Goal: Information Seeking & Learning: Find specific fact

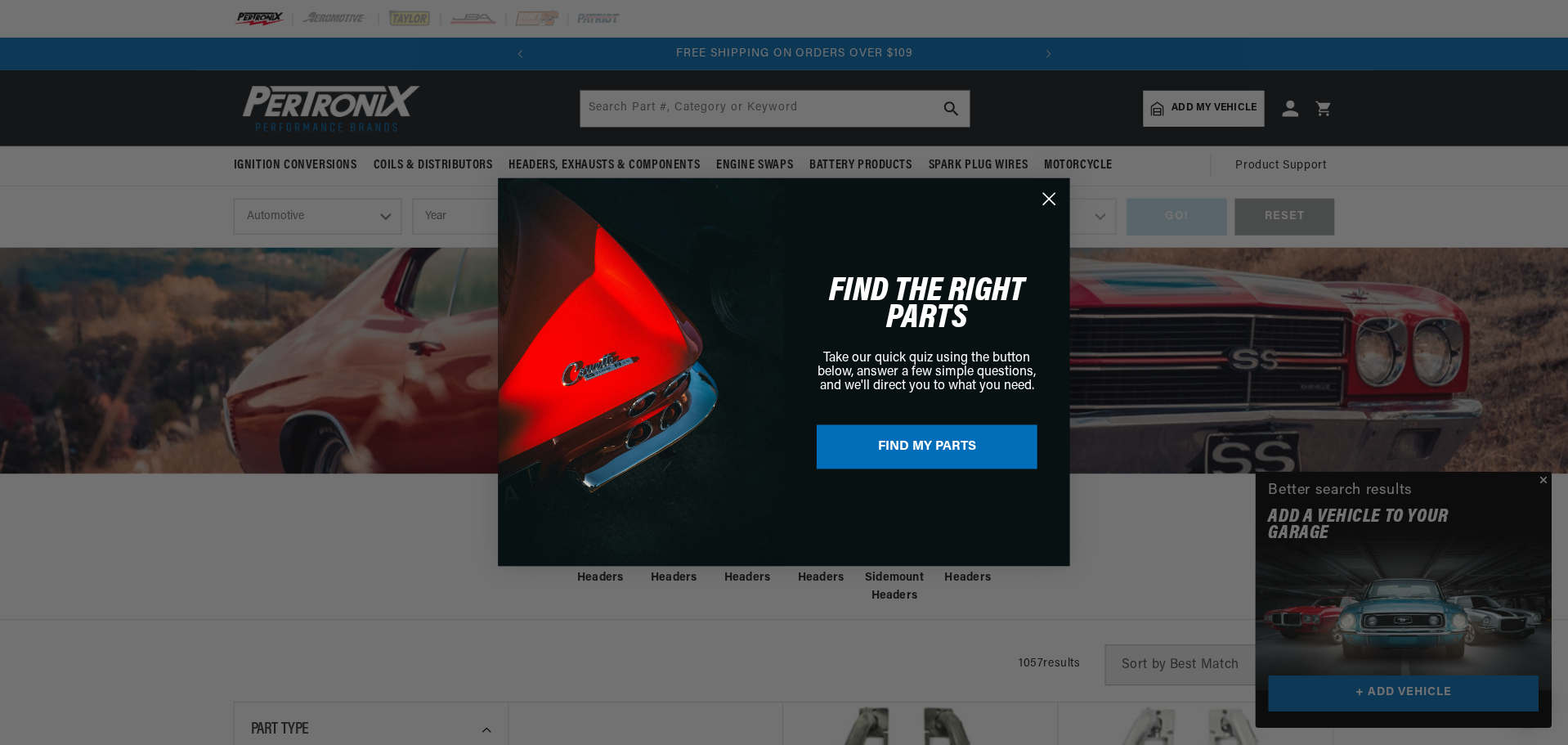
scroll to position [0, 496]
click at [1051, 193] on circle "Close dialog" at bounding box center [1049, 199] width 27 height 27
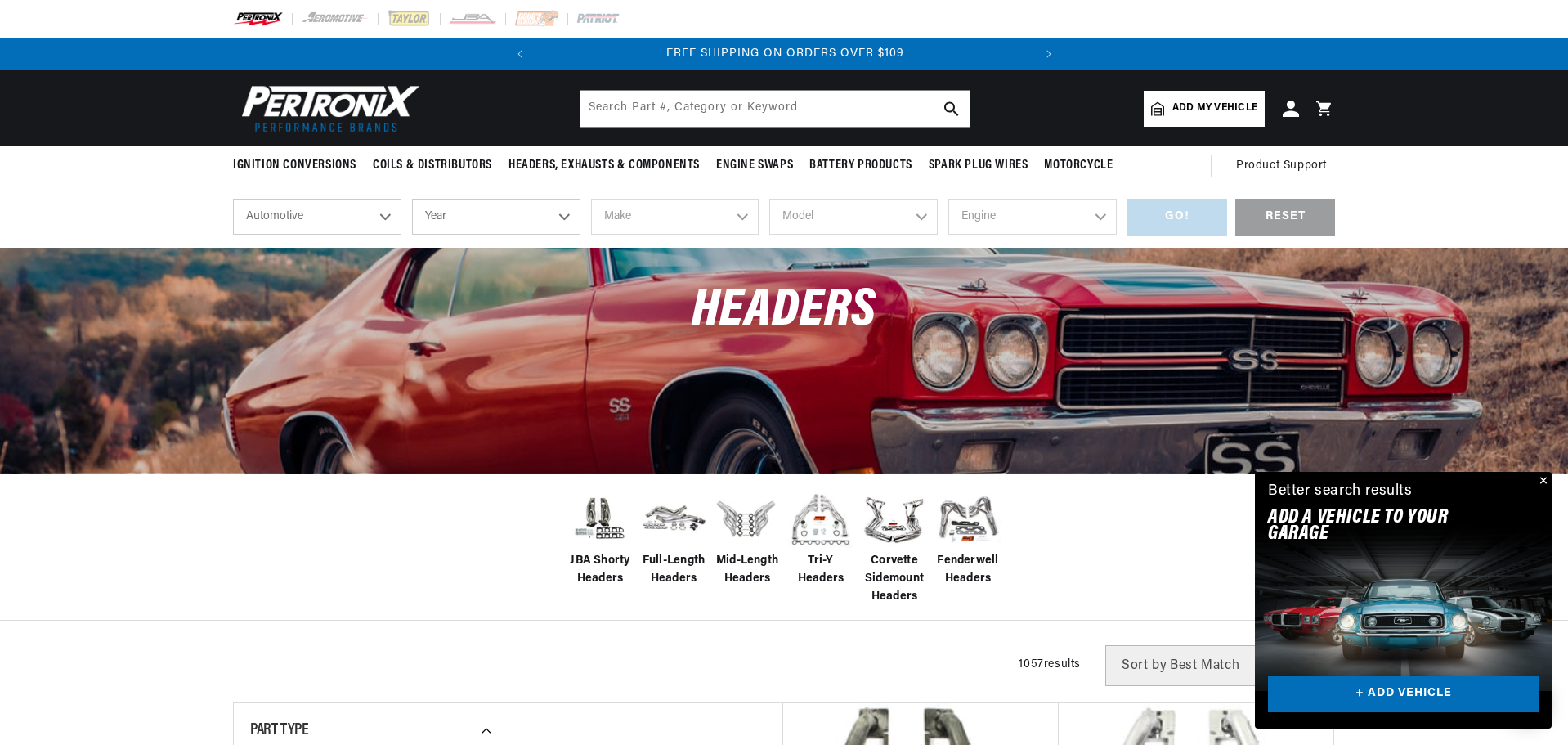
click at [1542, 478] on button "Close" at bounding box center [1542, 482] width 20 height 20
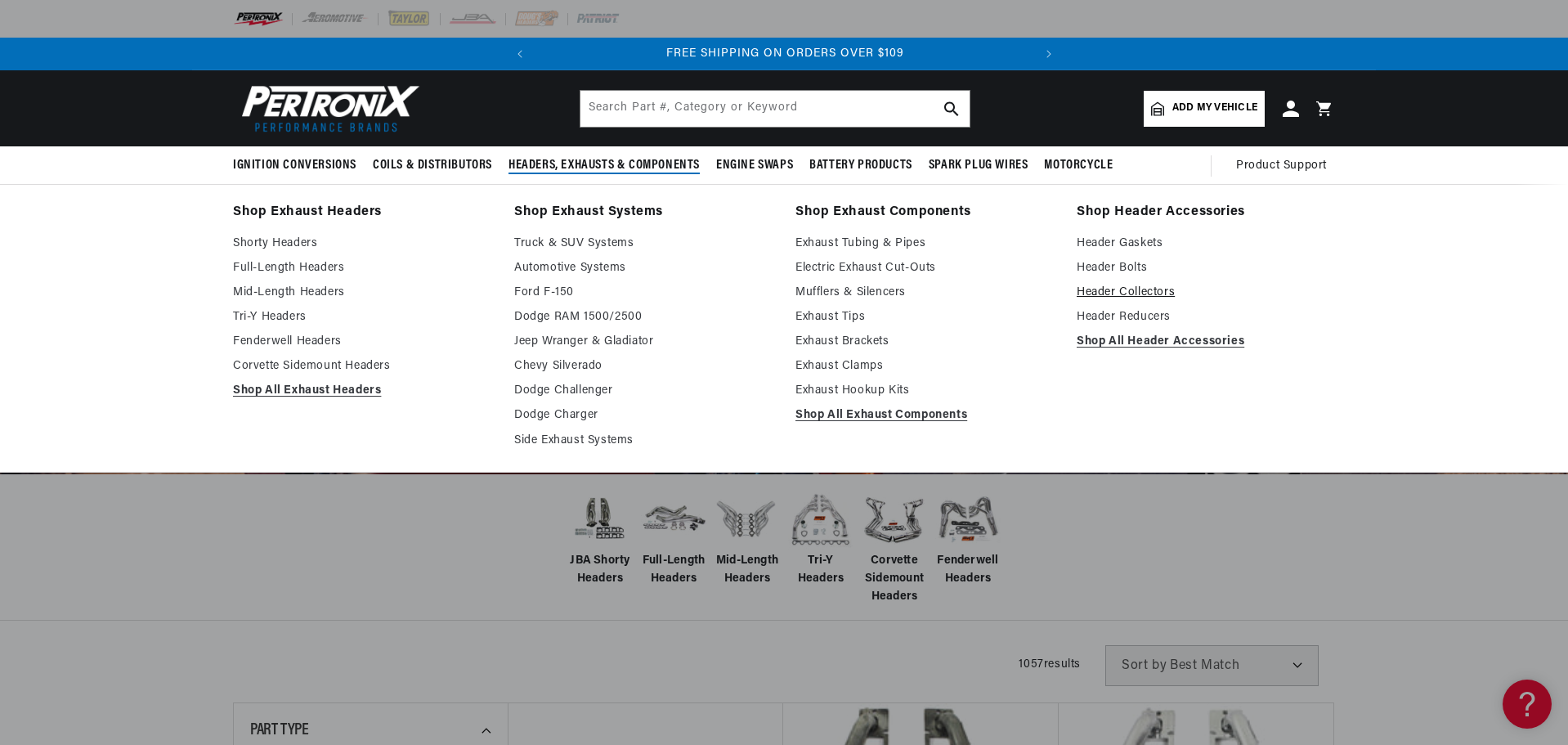
click at [1124, 290] on link "Header Collectors" at bounding box center [1205, 293] width 258 height 20
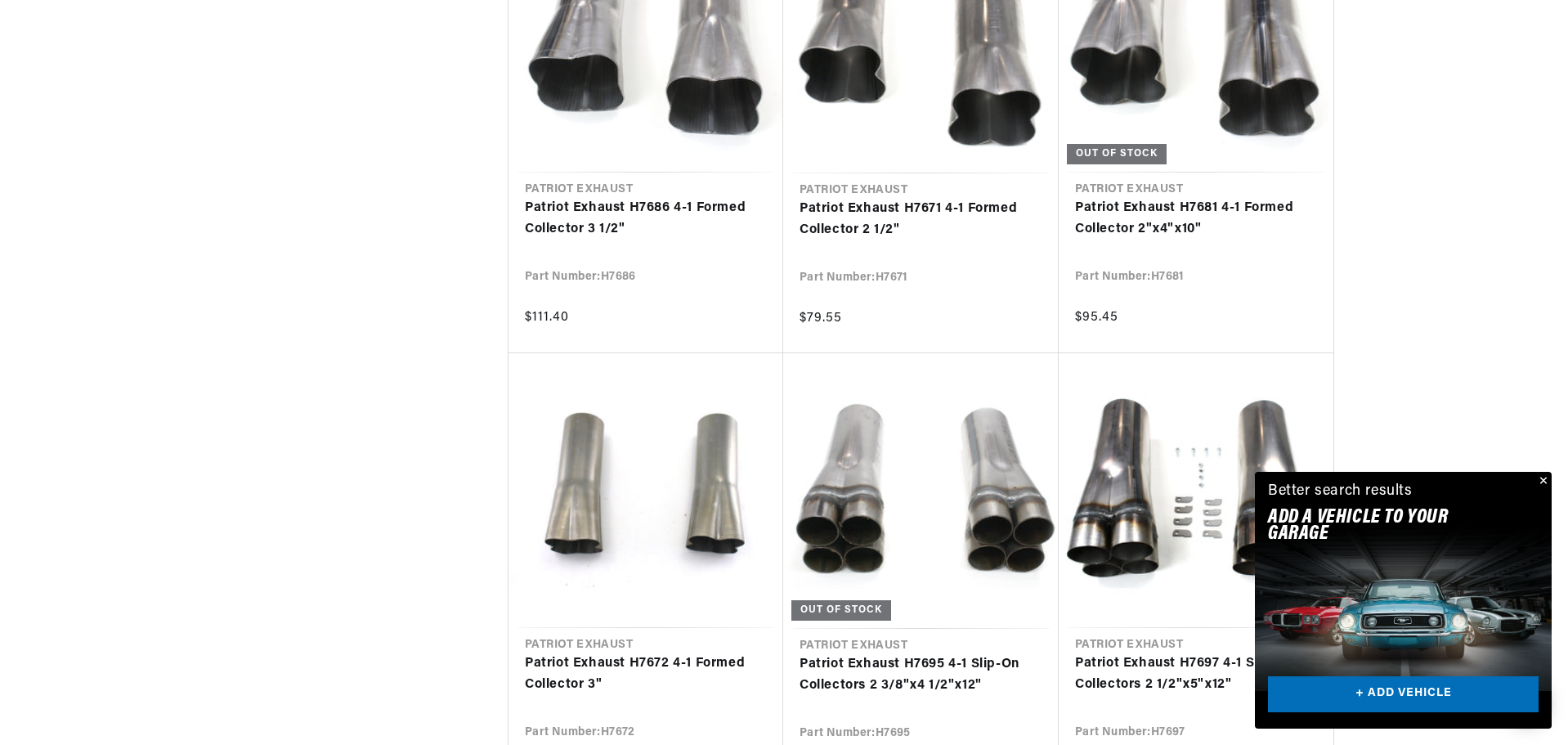
scroll to position [1799, 0]
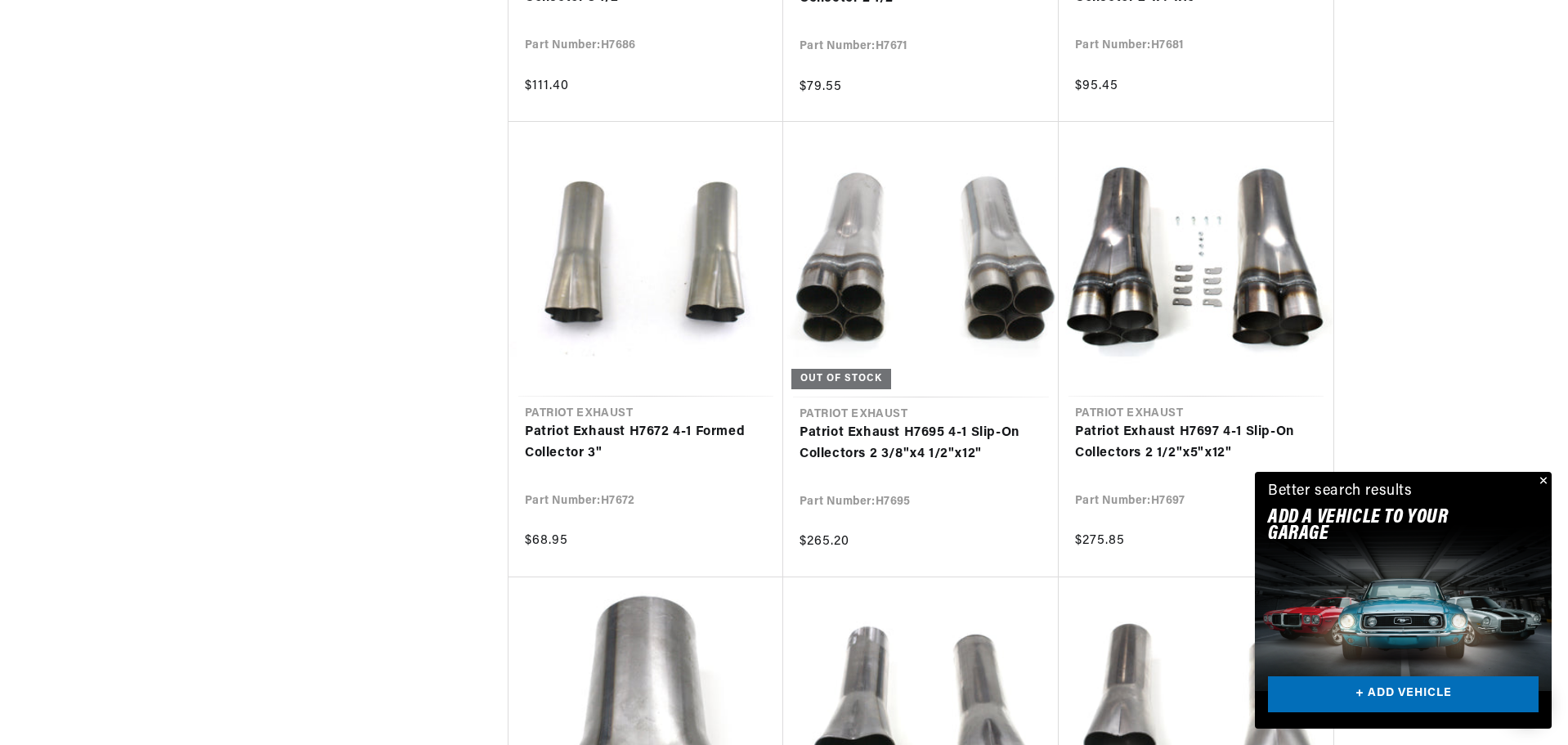
click at [1542, 477] on button "Close" at bounding box center [1542, 482] width 20 height 20
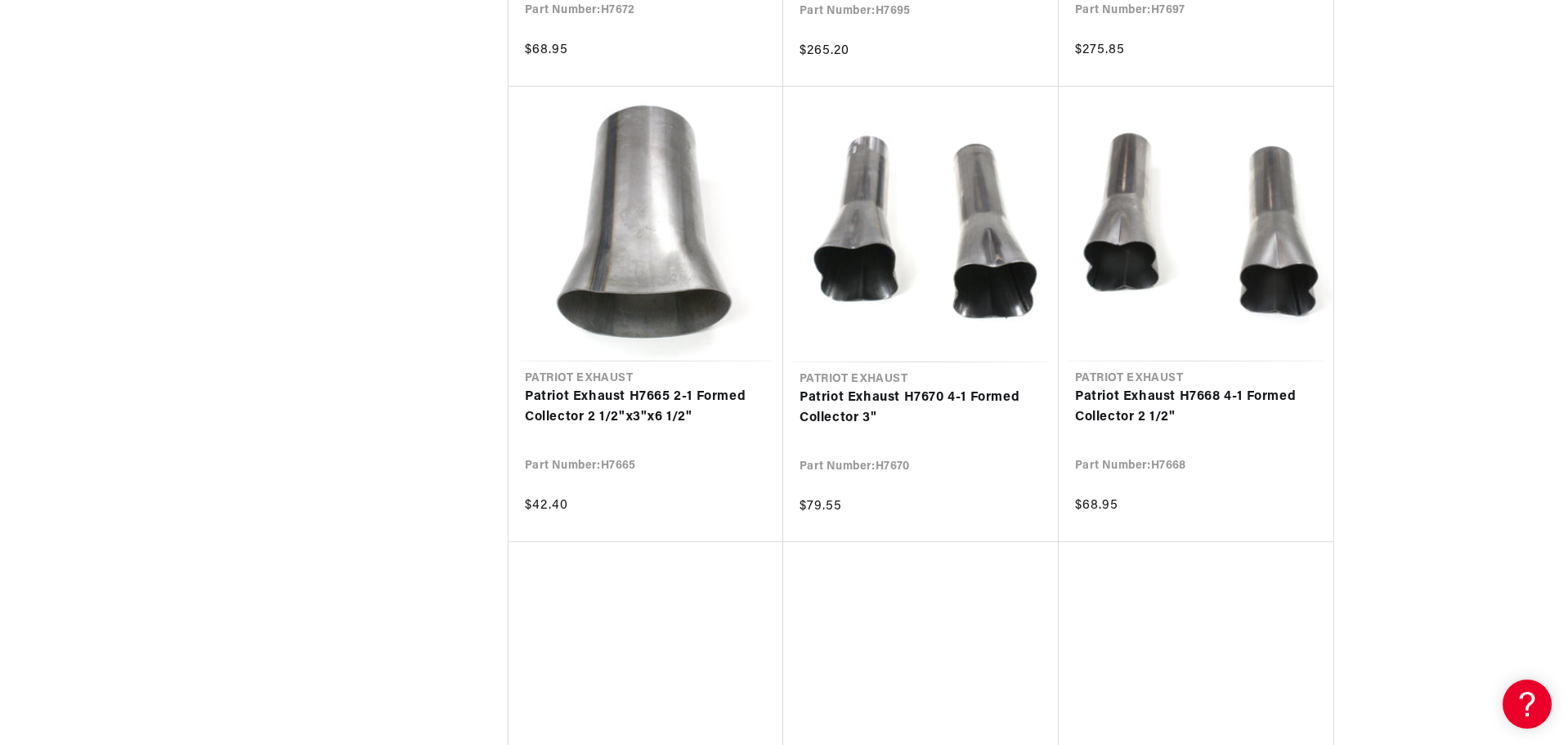
scroll to position [0, 496]
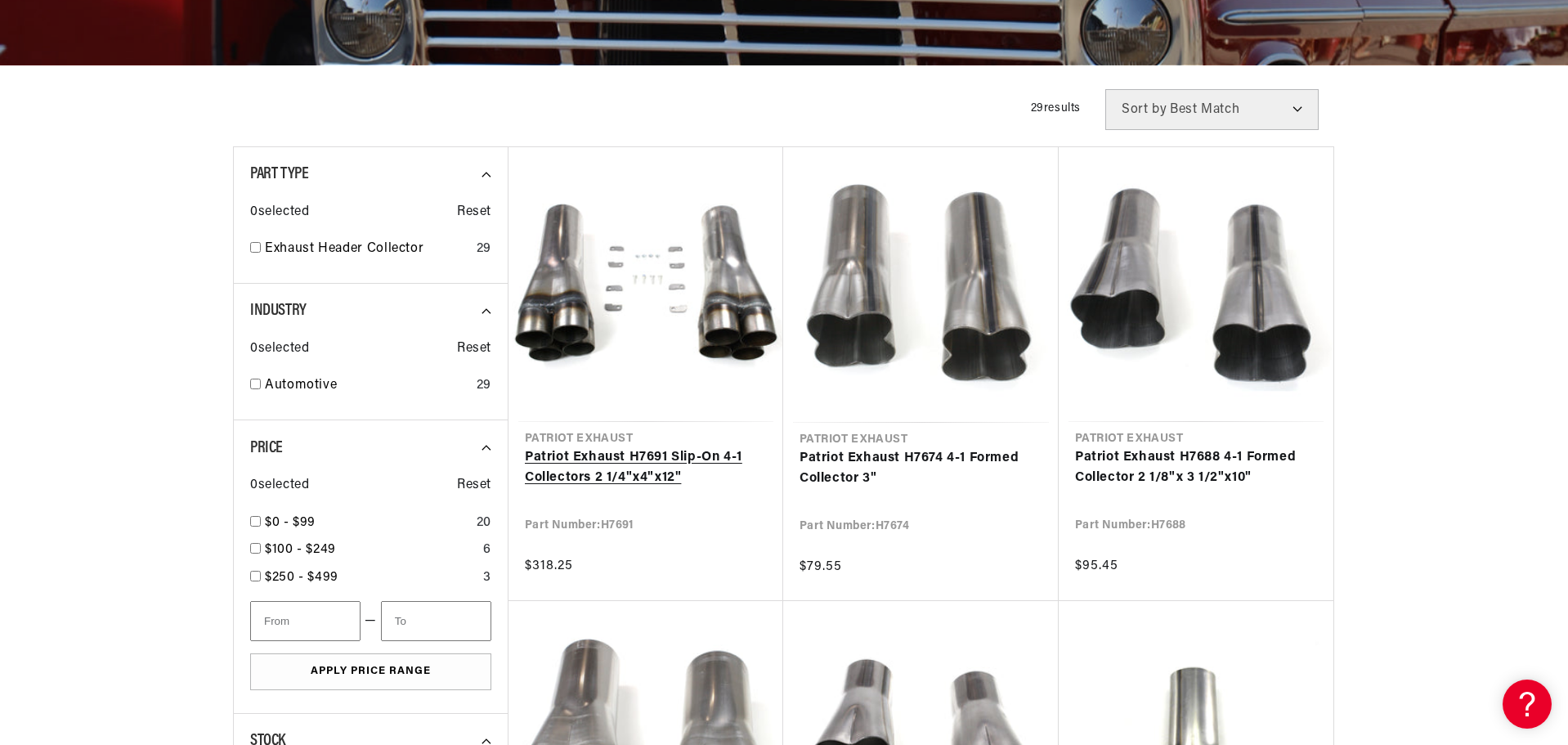
click at [613, 469] on link "Patriot Exhaust H7691 Slip-On 4-1 Collectors 2 1/4"x4"x12"" at bounding box center [646, 468] width 242 height 42
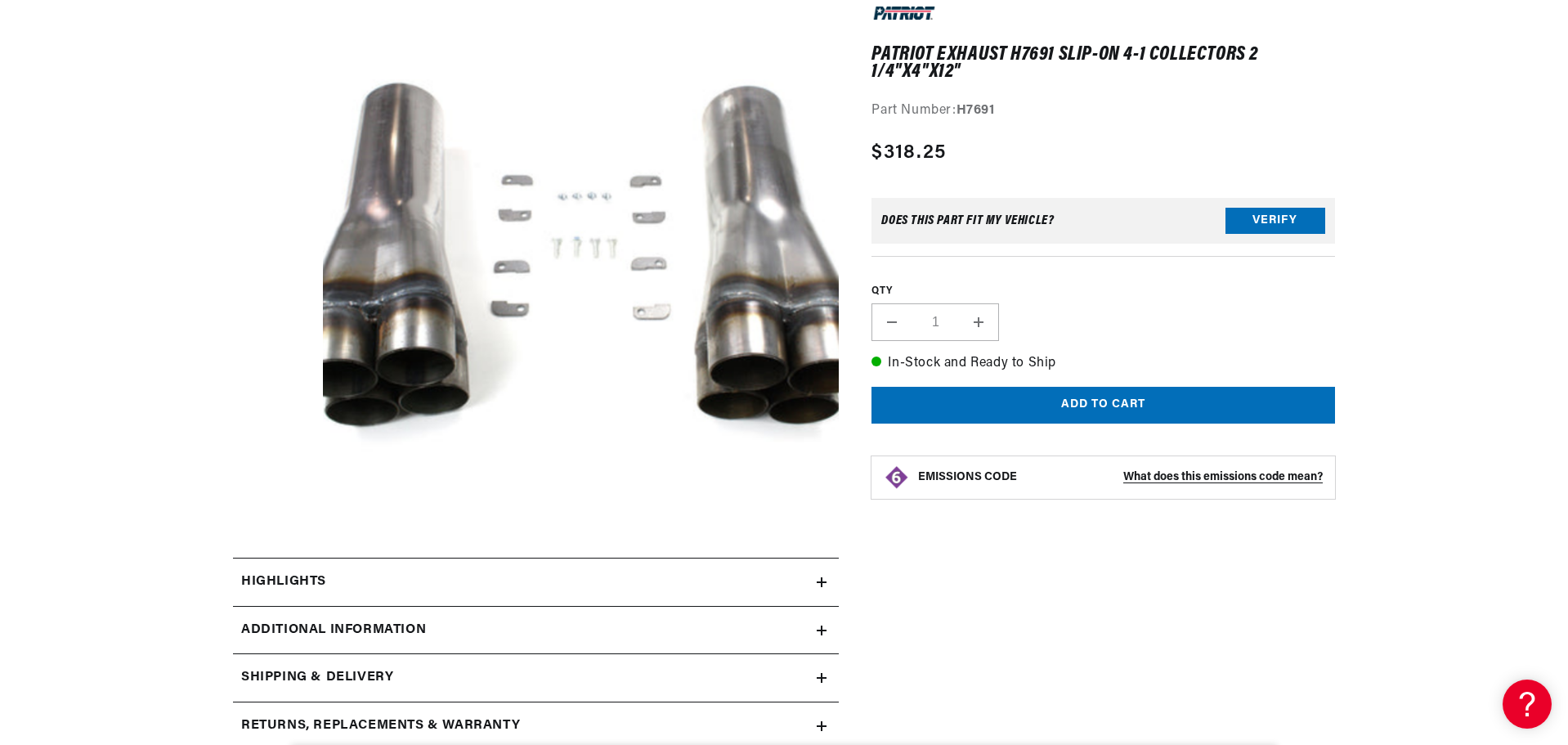
click at [272, 568] on button "Open media 1 in modal" at bounding box center [272, 568] width 0 height 0
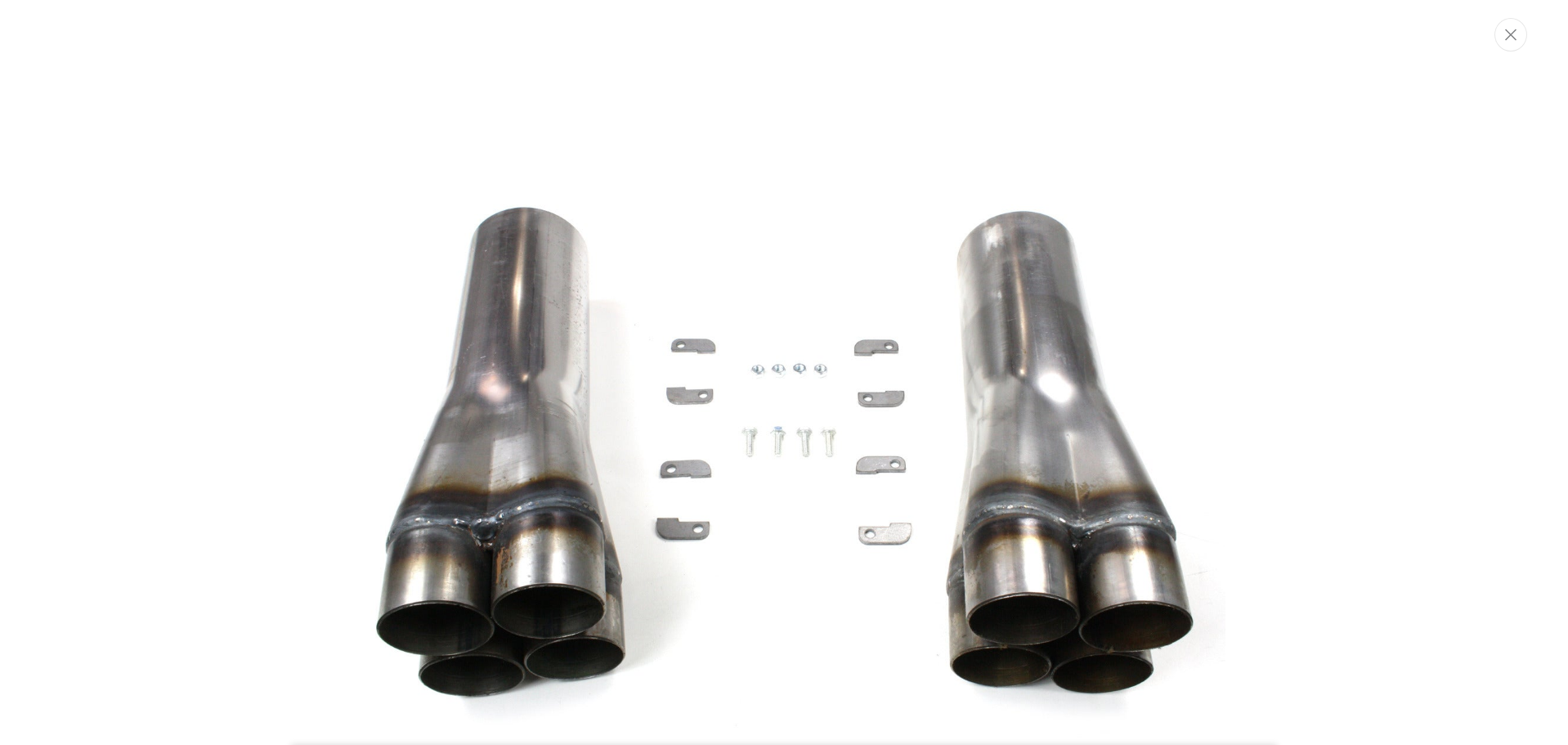
scroll to position [86, 0]
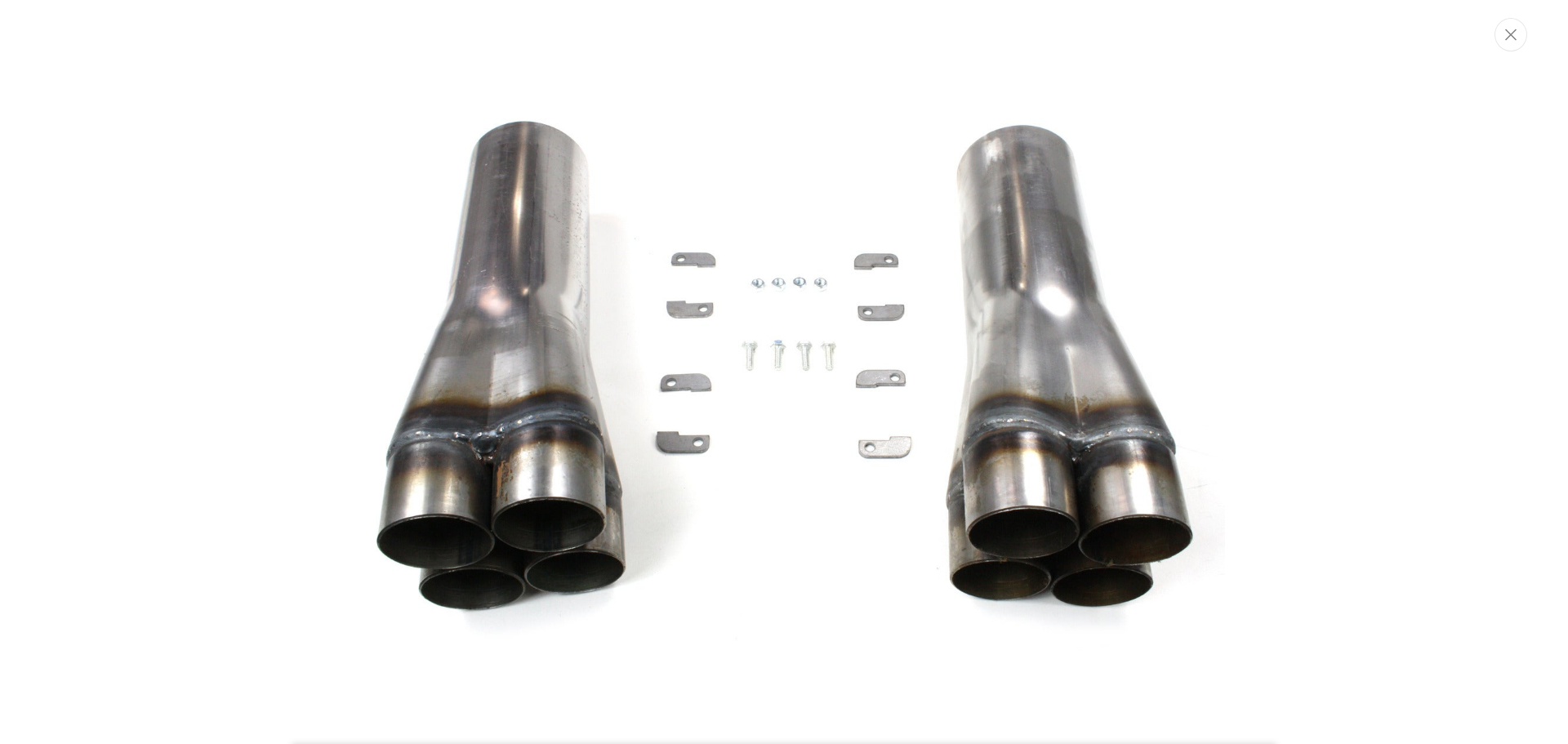
click at [508, 295] on img "Media gallery" at bounding box center [784, 371] width 882 height 882
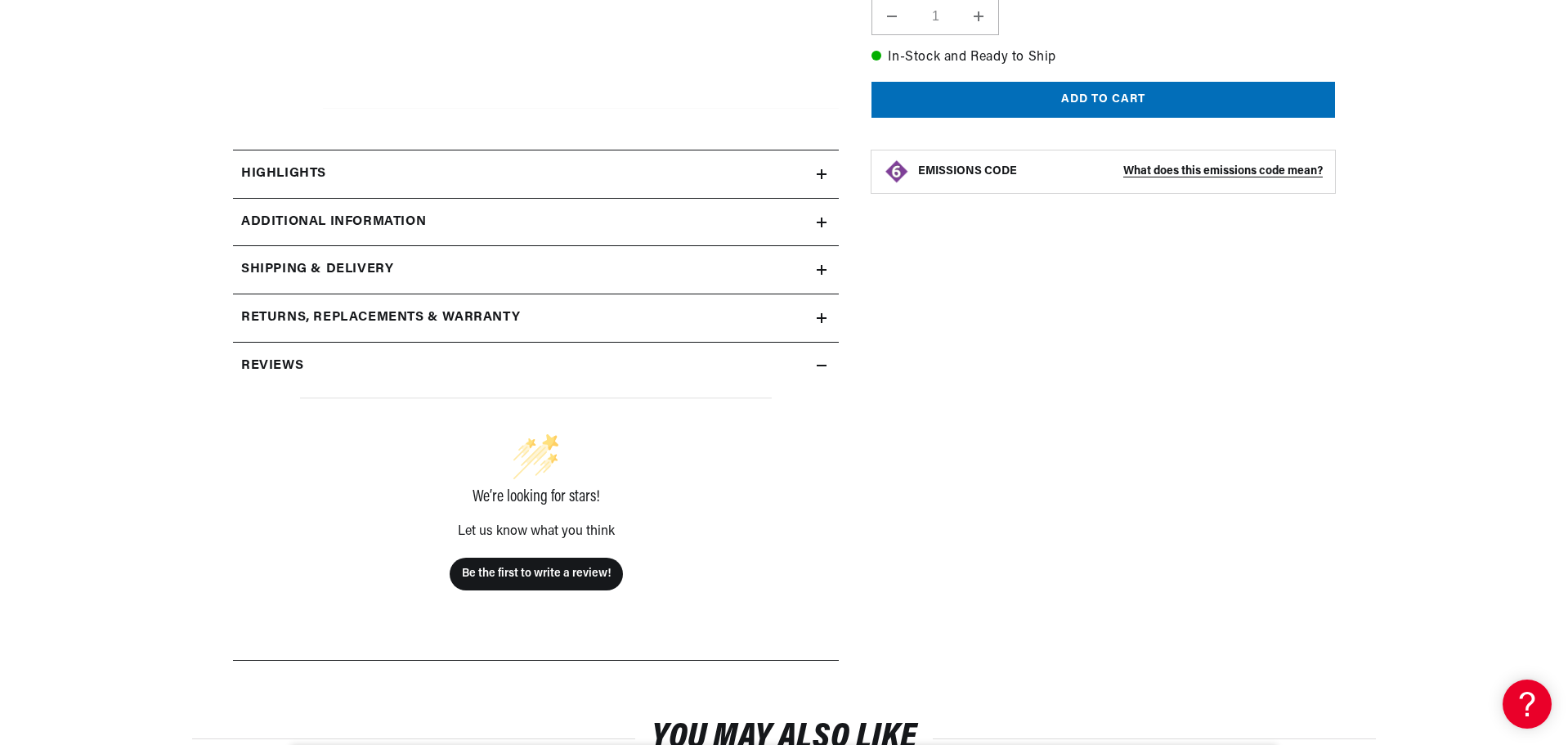
scroll to position [654, 0]
click at [301, 173] on h2 "Highlights" at bounding box center [283, 173] width 85 height 21
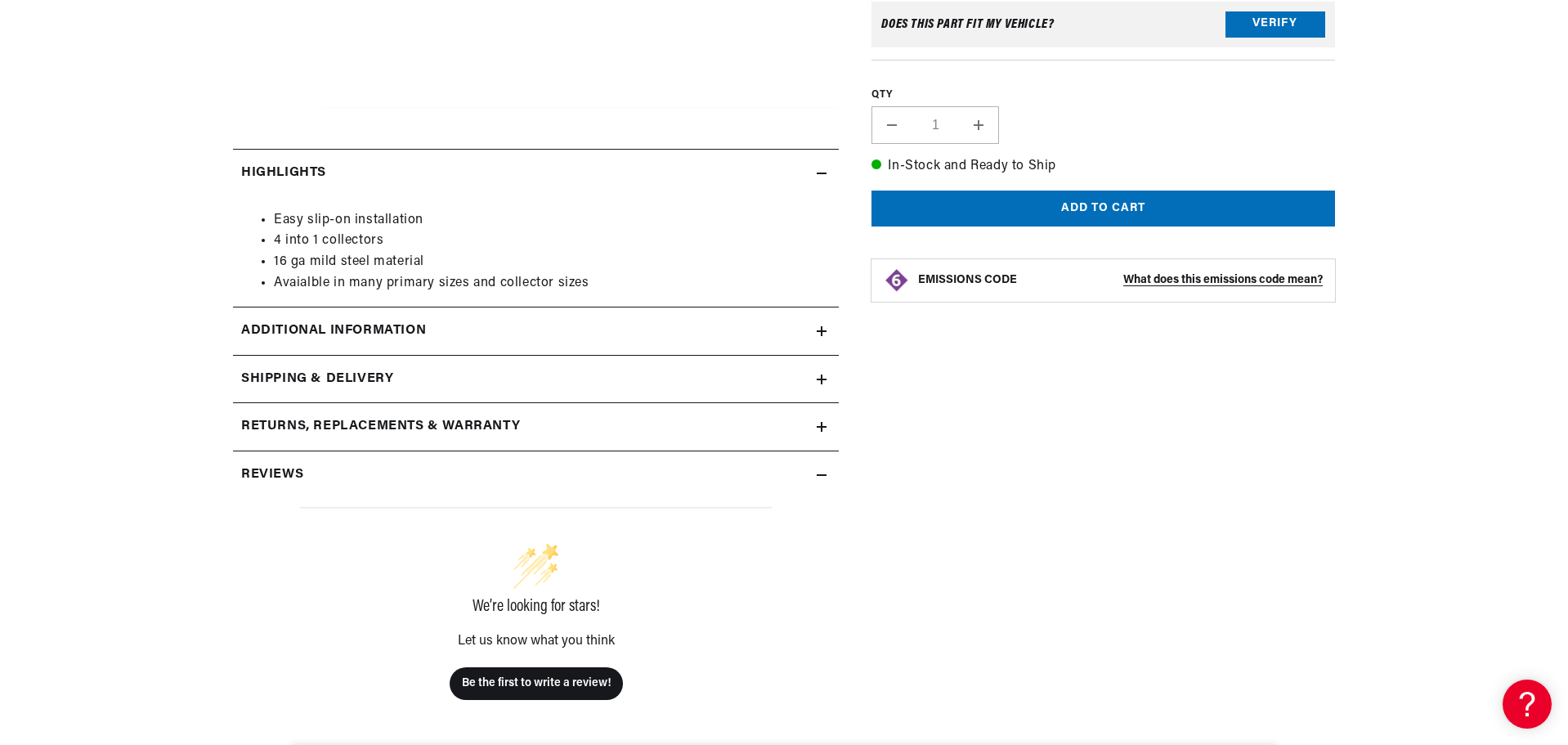
click at [286, 329] on h2 "Additional Information" at bounding box center [333, 331] width 185 height 21
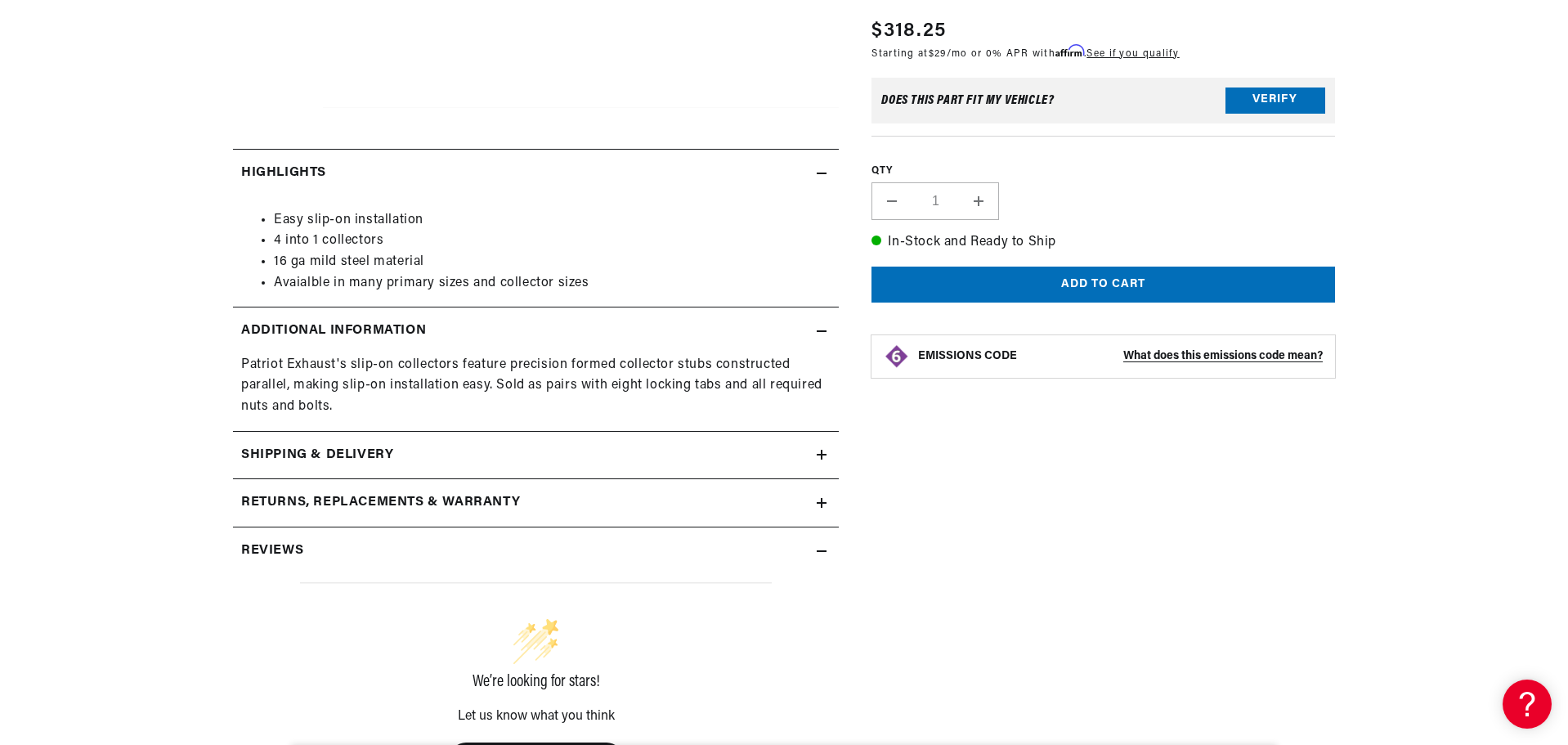
scroll to position [0, 0]
click at [266, 451] on h2 "Shipping & Delivery" at bounding box center [317, 455] width 152 height 21
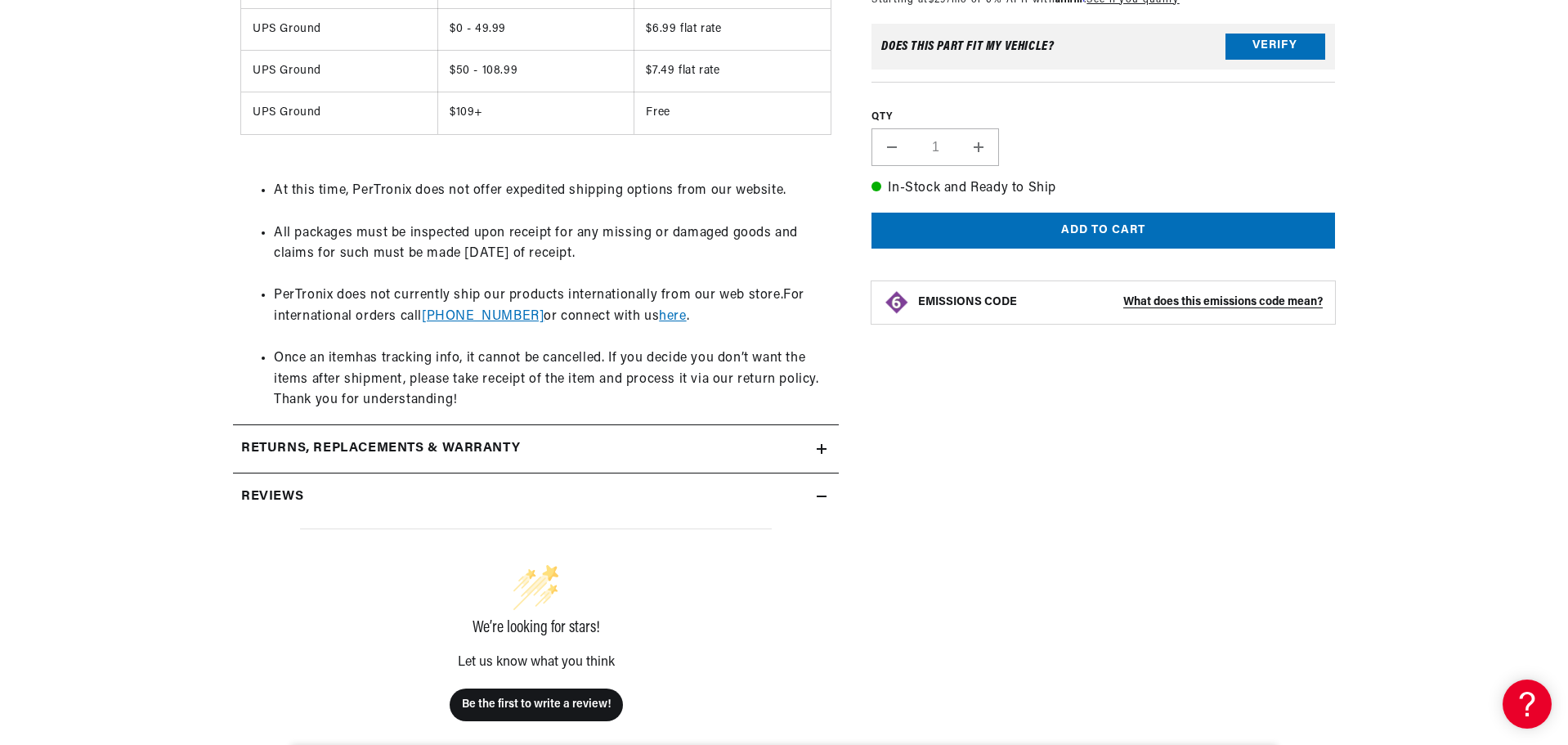
scroll to position [1390, 0]
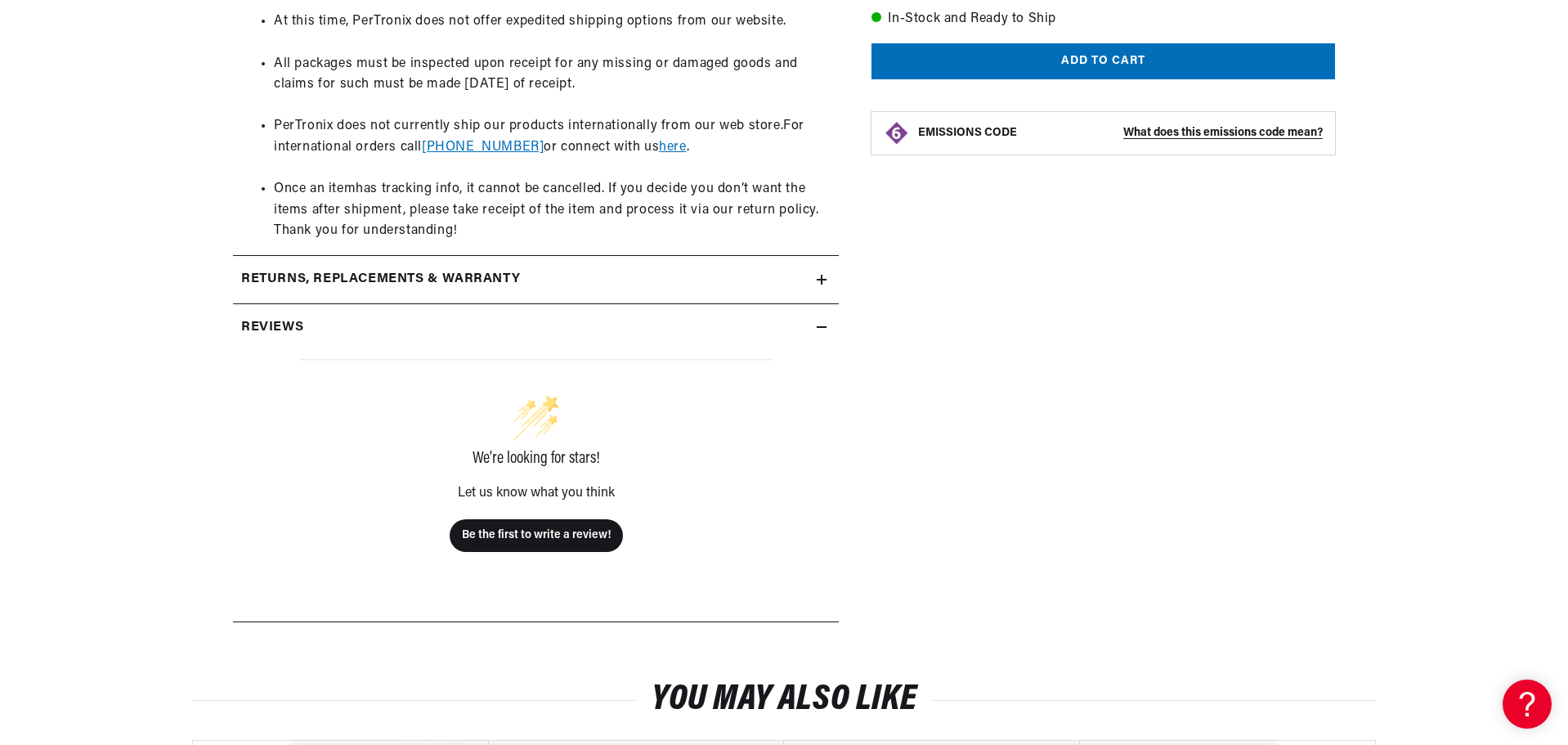
click at [263, 318] on h2 "Reviews" at bounding box center [272, 327] width 62 height 21
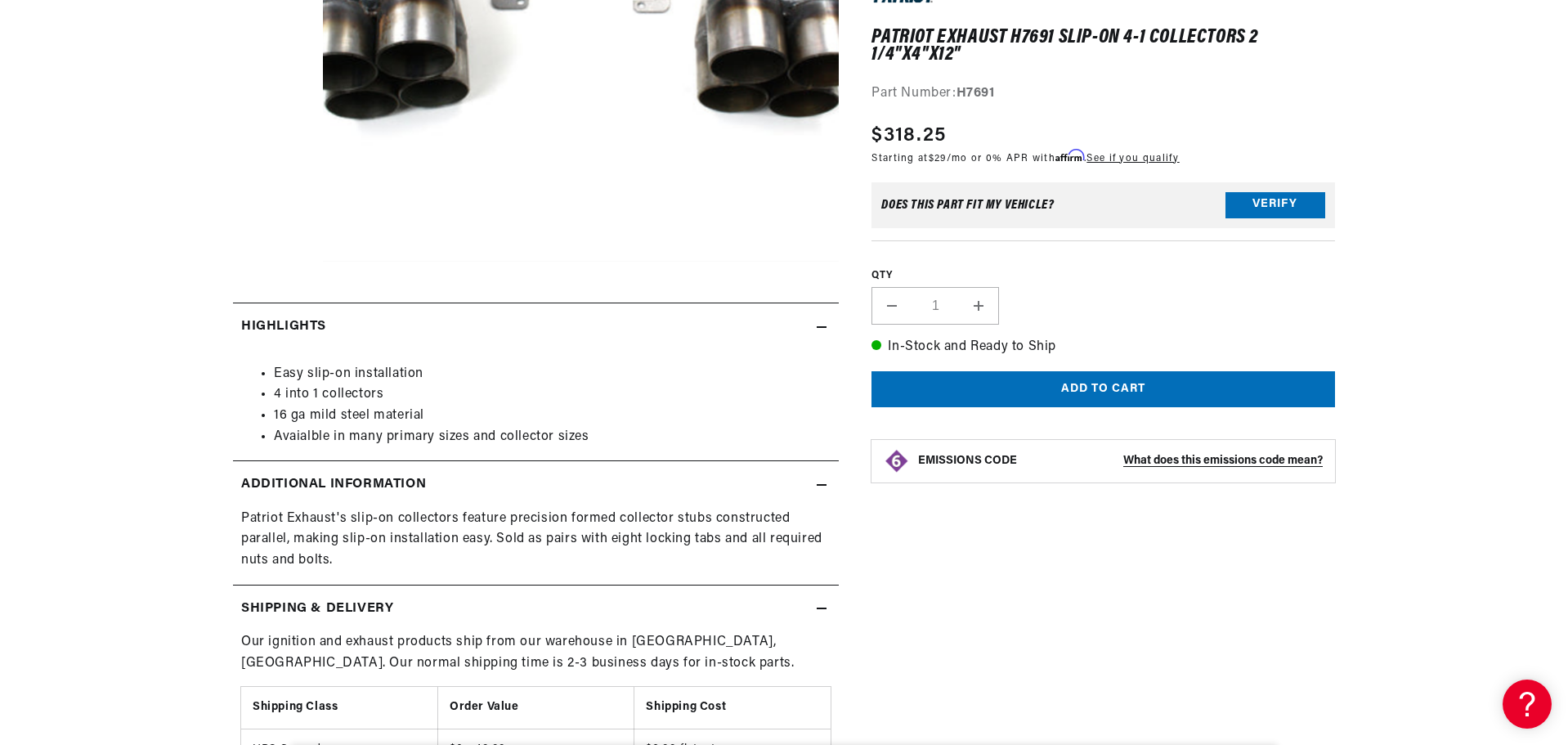
scroll to position [0, 0]
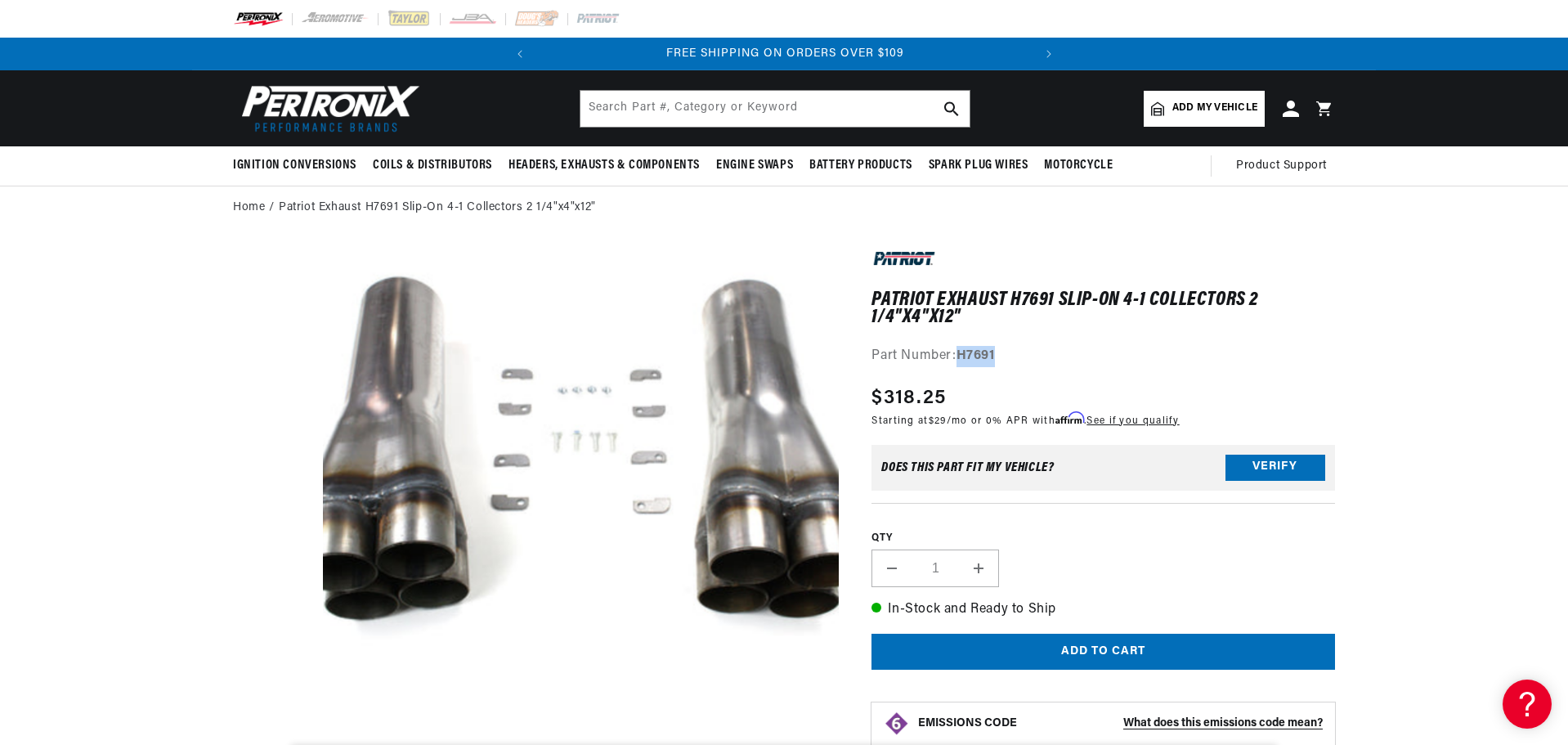
drag, startPoint x: 958, startPoint y: 349, endPoint x: 1043, endPoint y: 335, distance: 86.1
click at [1048, 335] on div "Patriot Exhaust H7691 Slip-On 4-1 Collectors 2 1/4"x4"x12" Patriot Exhaust H769…" at bounding box center [1103, 306] width 464 height 121
copy strong "H7691"
